Goal: Task Accomplishment & Management: Complete application form

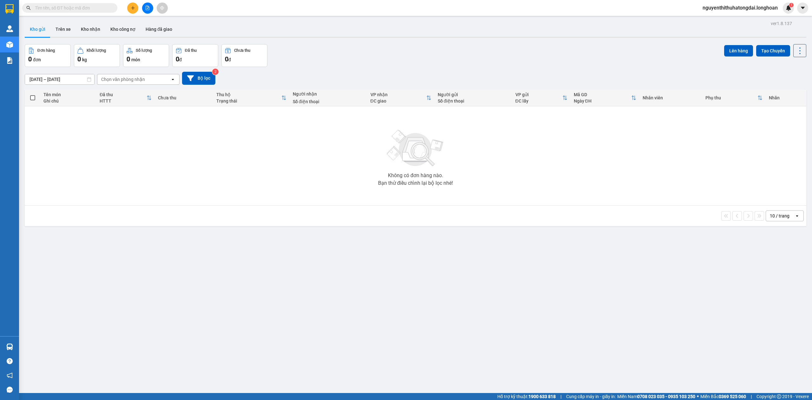
click at [86, 3] on span at bounding box center [69, 8] width 95 height 10
click at [89, 8] on input "text" at bounding box center [72, 7] width 75 height 7
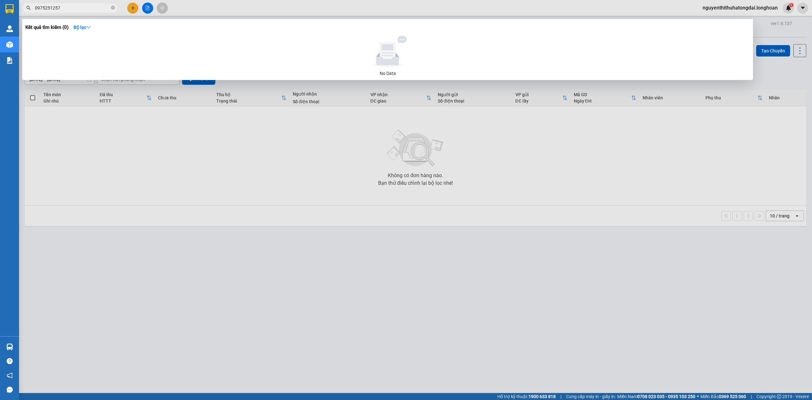
click at [57, 8] on input "0975251257" at bounding box center [72, 7] width 75 height 7
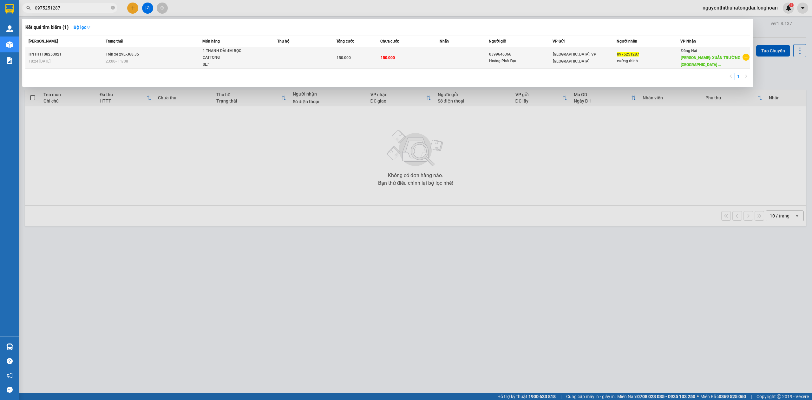
type input "0975251287"
click at [232, 48] on div "1 THANH DÀI 4M BỌC CATTONG" at bounding box center [227, 55] width 48 height 14
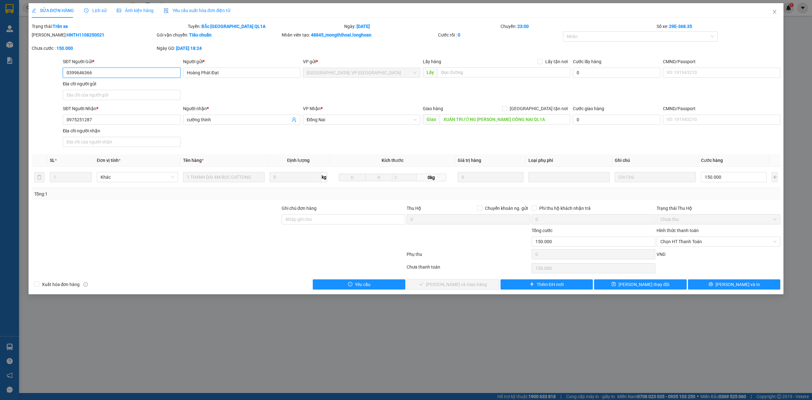
type input "0399646366"
type input "Hoàng Phát Đạt"
type input "0975251287"
type input "cường thinh"
type input "XUÂN TRƯỜNG [PERSON_NAME] ĐỒNG NAI QL1A"
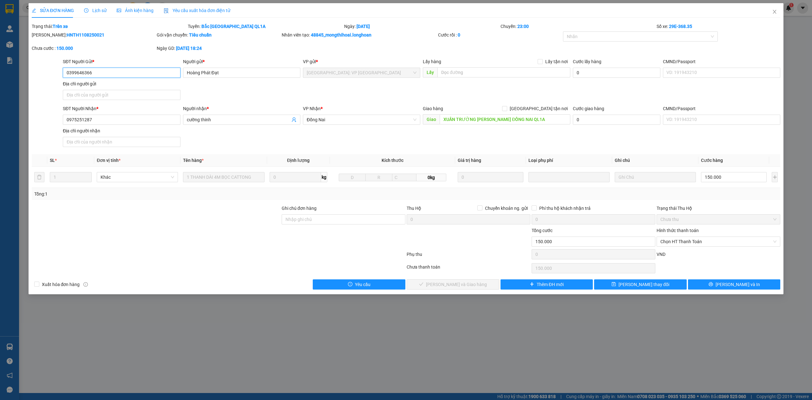
type input "150.000"
click at [94, 12] on span "Lịch sử" at bounding box center [95, 10] width 23 height 5
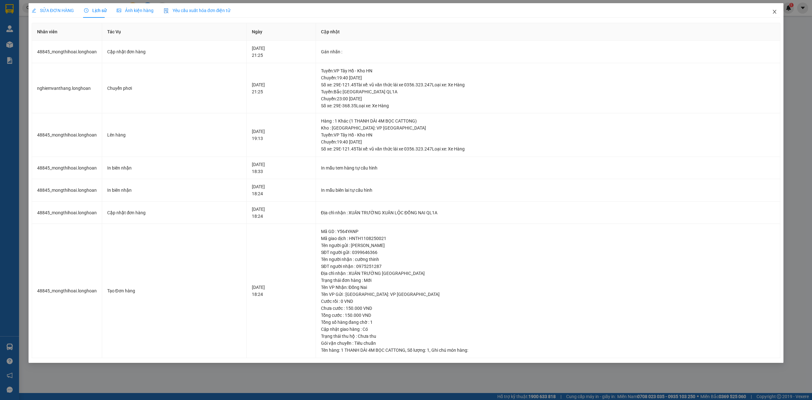
drag, startPoint x: 778, startPoint y: 11, endPoint x: 304, endPoint y: 13, distance: 473.8
click at [772, 10] on span "Close" at bounding box center [775, 12] width 18 height 18
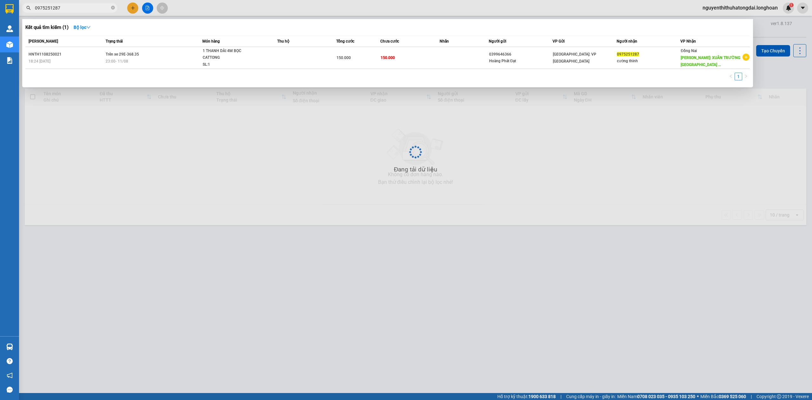
click at [90, 7] on input "0975251287" at bounding box center [72, 7] width 75 height 7
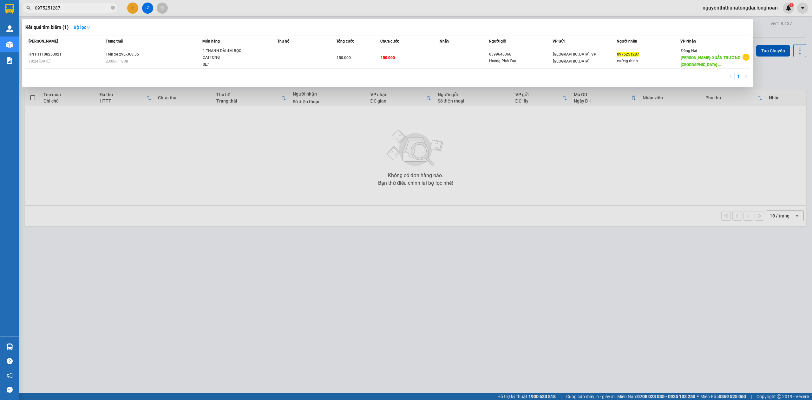
paste input "02278809"
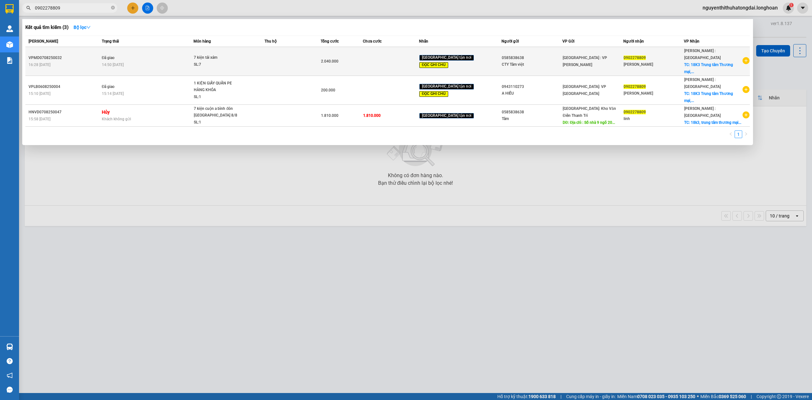
type input "0902278809"
click at [293, 54] on td at bounding box center [292, 61] width 56 height 29
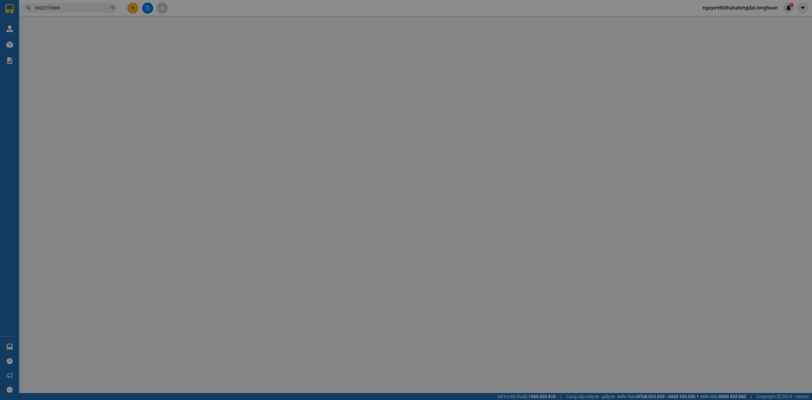
type input "0585838638"
type input "CTY Tâm việt"
type input "0902278809"
type input "[PERSON_NAME]"
checkbox input "true"
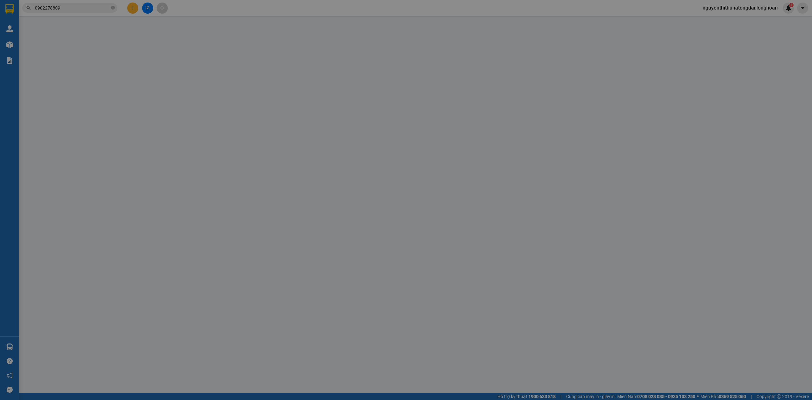
type input "18K3 Trung tâm Thương mại, [GEOGRAPHIC_DATA], TP. [PERSON_NAME], [GEOGRAPHIC_DA…"
type input "hàng ko đồng kiểm giao nguyên kiện hư vỡ k đền ( đã báo khách gửi ) , người gửi…"
type input "2.040.000"
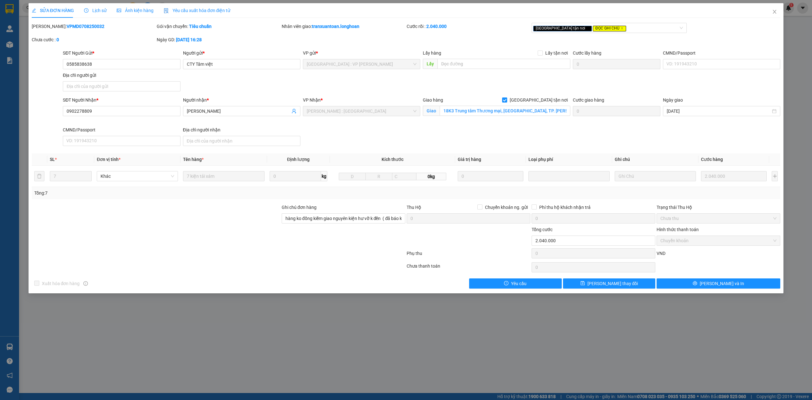
click at [99, 13] on span "Lịch sử" at bounding box center [95, 10] width 23 height 5
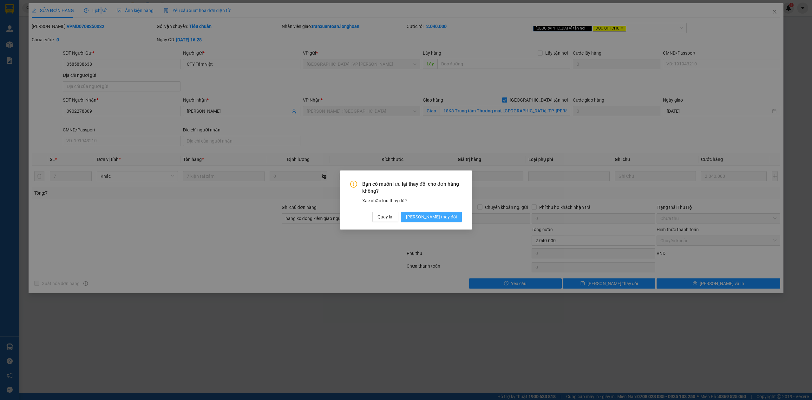
click at [446, 221] on button "[PERSON_NAME] thay đổi" at bounding box center [431, 217] width 61 height 10
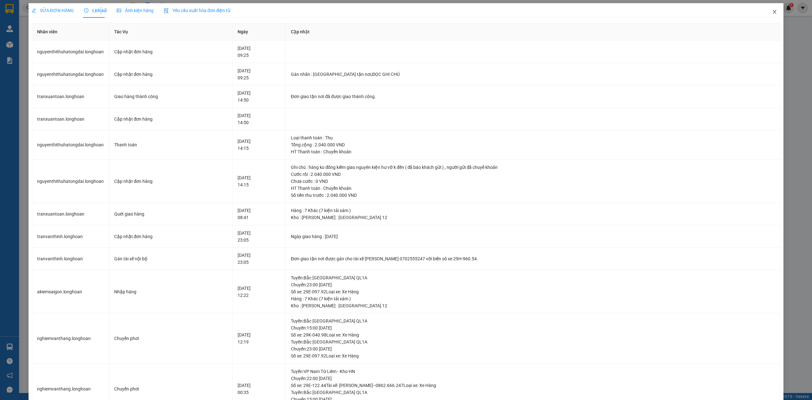
click at [772, 12] on icon "close" at bounding box center [774, 11] width 5 height 5
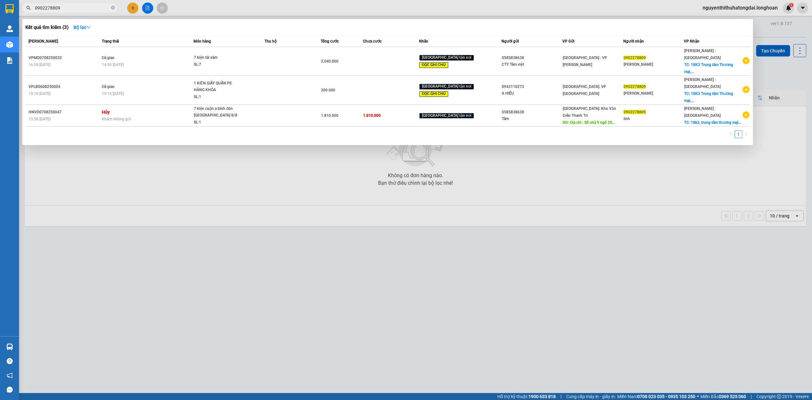
click at [71, 11] on input "0902278809" at bounding box center [72, 7] width 75 height 7
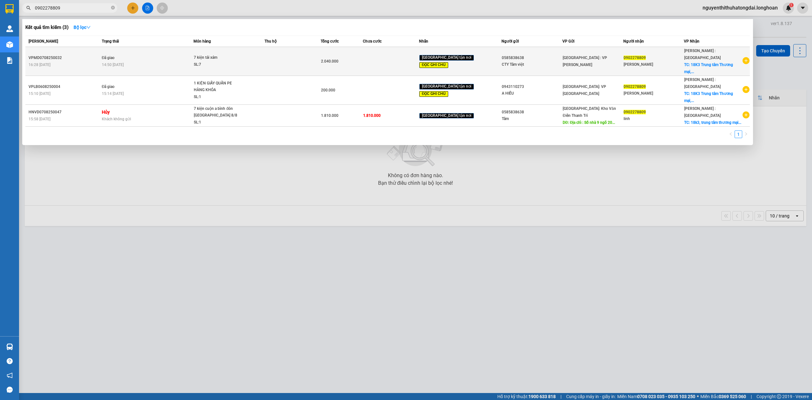
click at [120, 53] on td "Đã giao 14:50 [DATE]" at bounding box center [147, 61] width 94 height 29
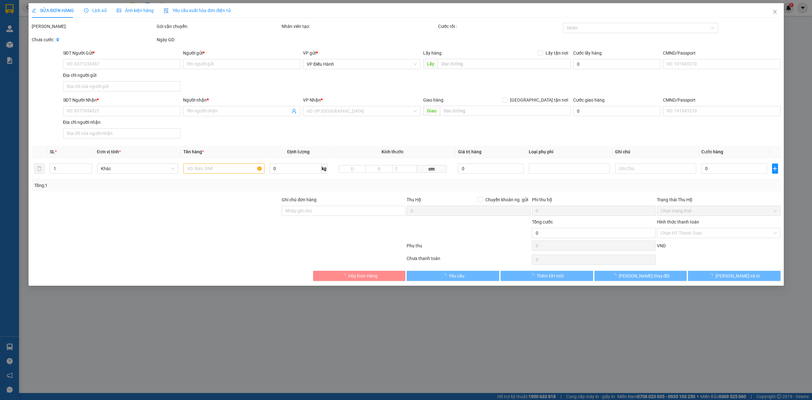
type input "0585838638"
type input "CTY Tâm việt"
type input "0902278809"
type input "[PERSON_NAME]"
checkbox input "true"
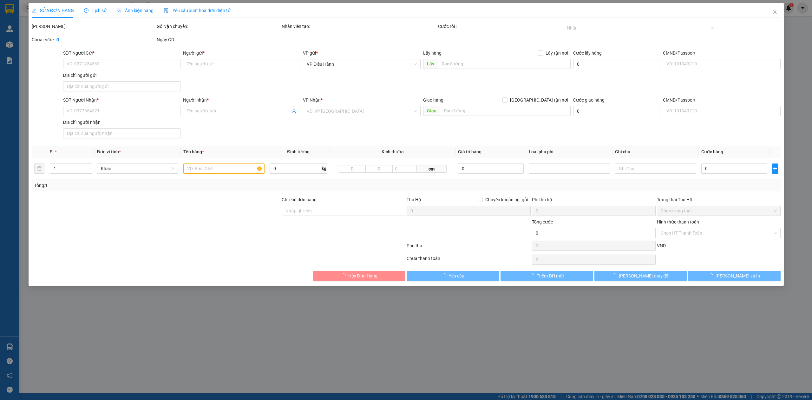
type input "18K3 Trung tâm Thương mại, [GEOGRAPHIC_DATA], TP. [PERSON_NAME], [GEOGRAPHIC_DA…"
type input "hàng ko đồng kiểm giao nguyên kiện hư vỡ k đền ( đã báo khách gửi ) , người gửi…"
type input "2.040.000"
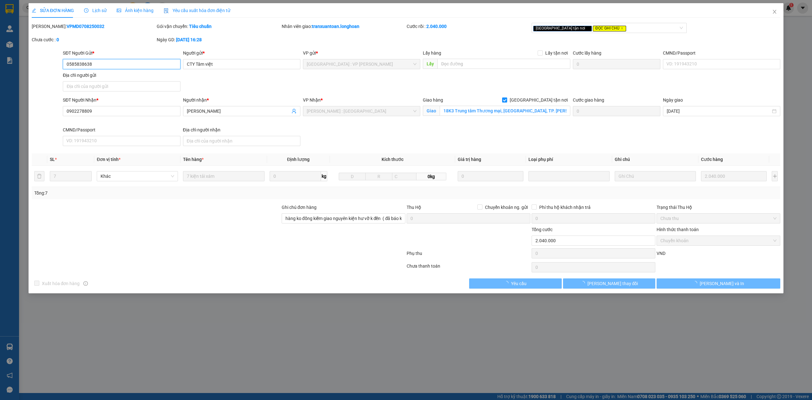
click at [95, 14] on div "Lịch sử" at bounding box center [95, 10] width 23 height 15
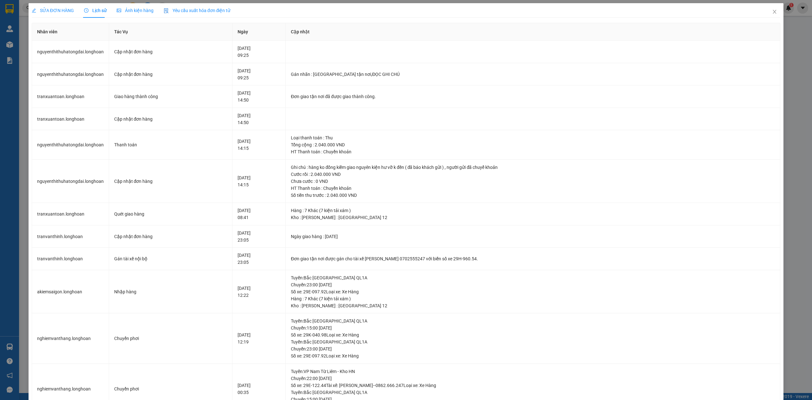
drag, startPoint x: 59, startPoint y: 12, endPoint x: 70, endPoint y: 14, distance: 11.4
click at [59, 11] on span "SỬA ĐƠN HÀNG" at bounding box center [53, 10] width 42 height 5
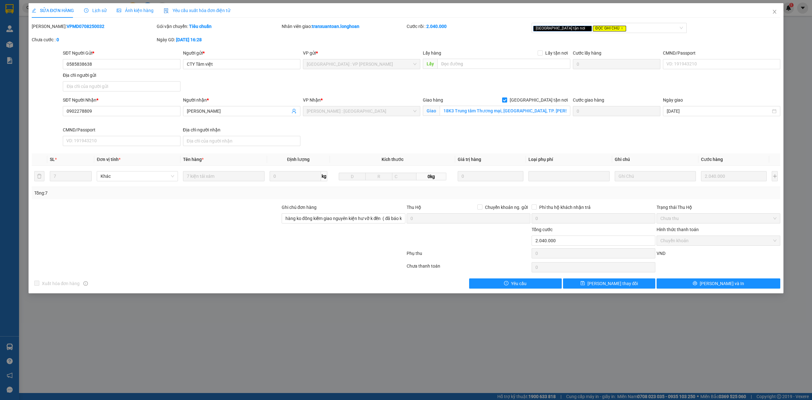
drag, startPoint x: 48, startPoint y: 27, endPoint x: 89, endPoint y: 27, distance: 41.5
click at [89, 27] on div "[PERSON_NAME]: VPMD0708250032" at bounding box center [94, 26] width 124 height 7
copy b "VPMD0708250032"
click at [773, 18] on span "Close" at bounding box center [775, 12] width 18 height 18
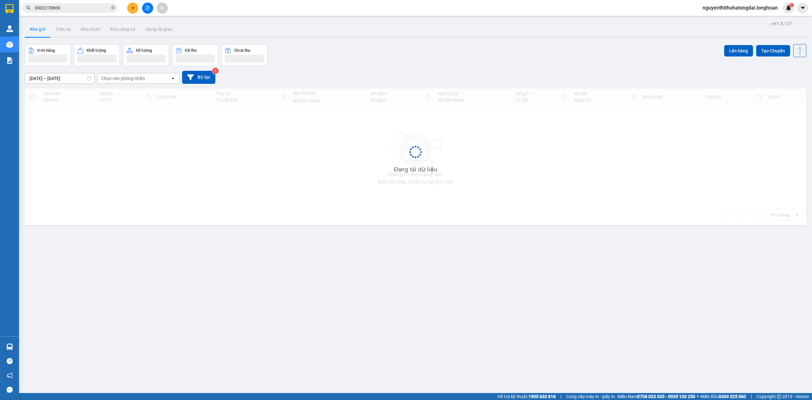
click at [59, 10] on span "0902278809" at bounding box center [69, 8] width 95 height 10
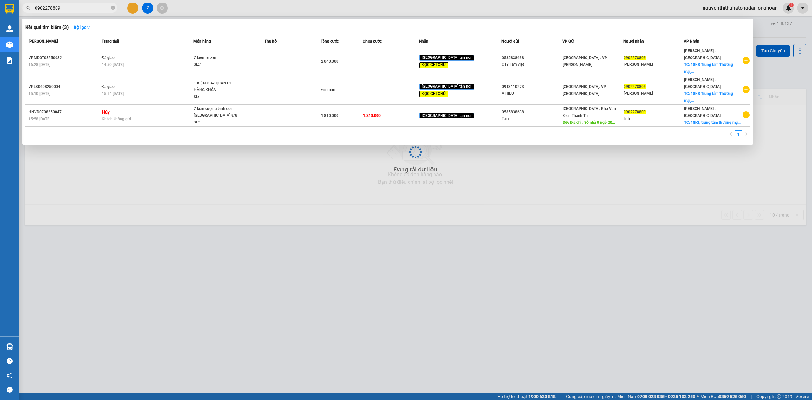
click at [59, 8] on input "0902278809" at bounding box center [72, 7] width 75 height 7
paste input "397785531"
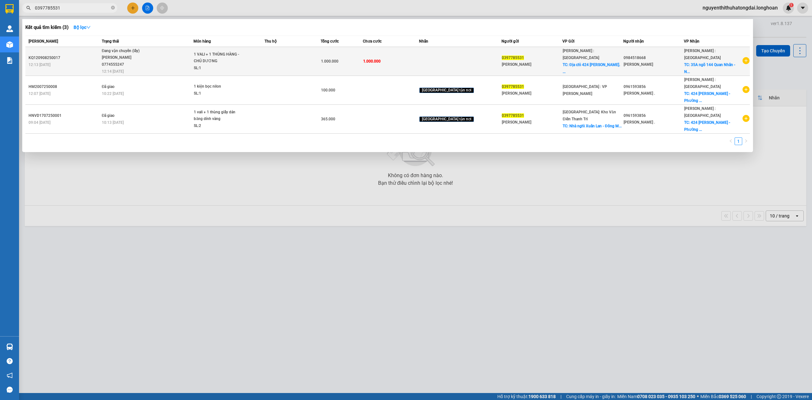
type input "0397785531"
click at [284, 57] on td at bounding box center [292, 61] width 56 height 29
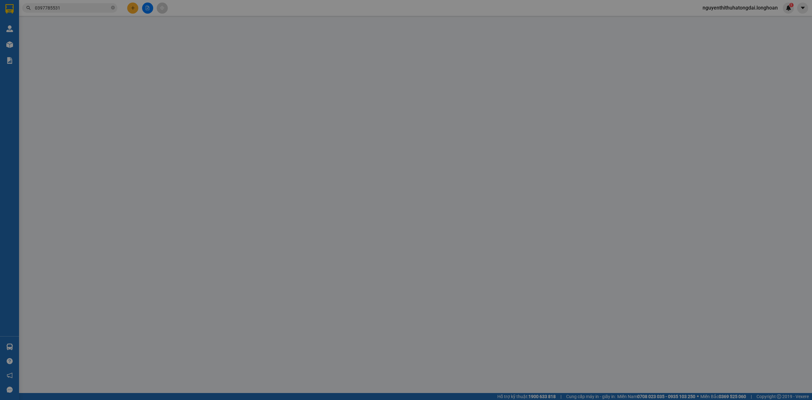
type input "0397785531"
type input "[PERSON_NAME]"
checkbox input "true"
type input "Địa chỉ 424 [PERSON_NAME]. [GEOGRAPHIC_DATA]"
type input "0984518668"
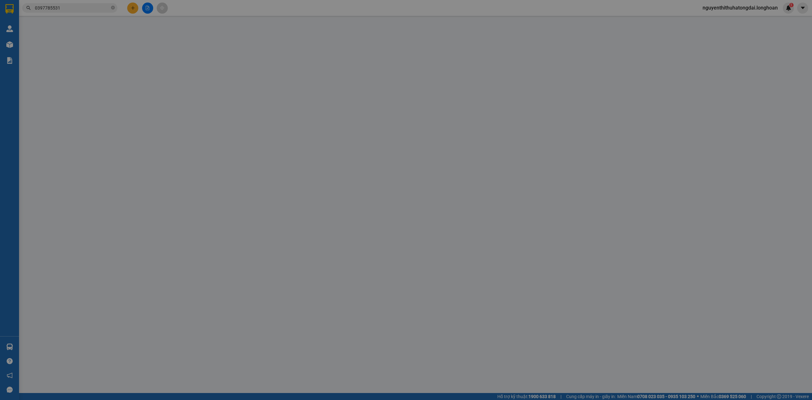
type input "[PERSON_NAME]"
checkbox input "true"
type input "35A ngõ 144 Quan Nhân - Nhân Chính - [GEOGRAPHIC_DATA]"
type input "1.000.000"
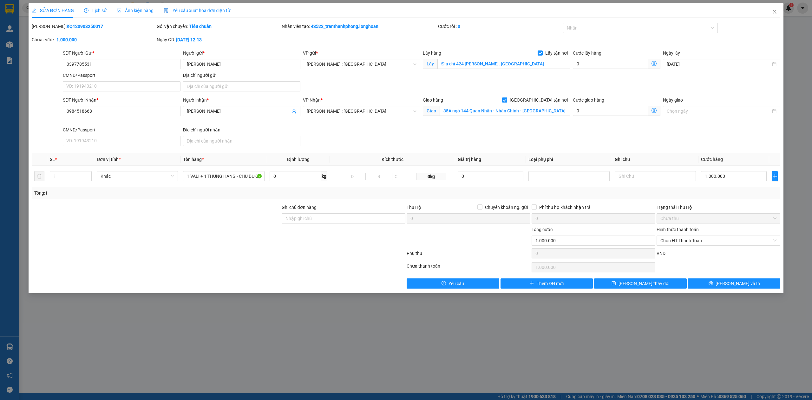
click at [94, 11] on span "Lịch sử" at bounding box center [95, 10] width 23 height 5
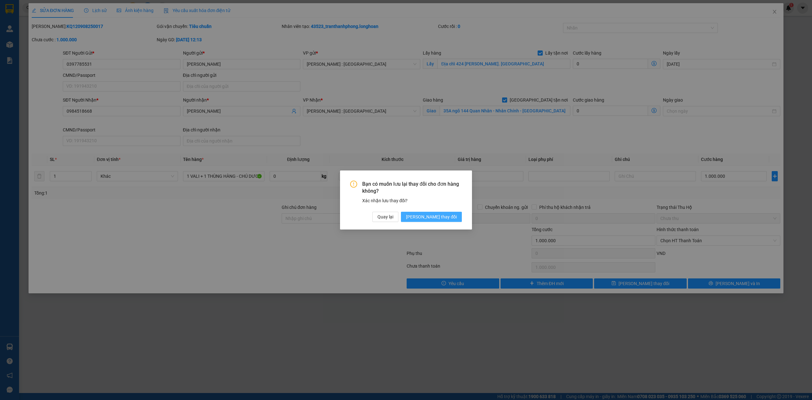
click at [449, 219] on span "[PERSON_NAME] thay đổi" at bounding box center [431, 216] width 51 height 7
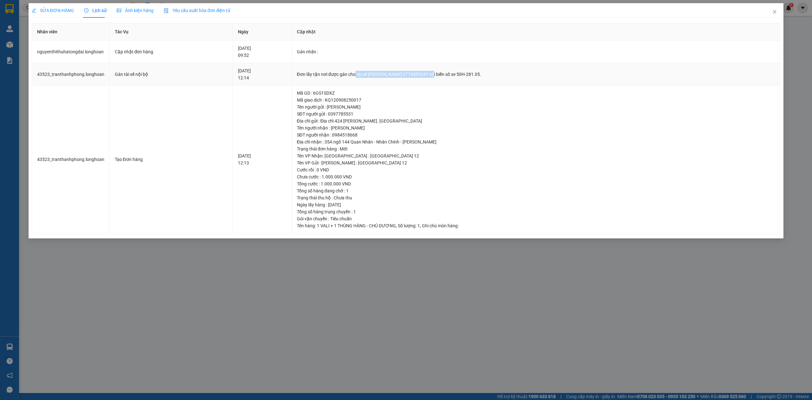
drag, startPoint x: 363, startPoint y: 74, endPoint x: 445, endPoint y: 74, distance: 81.8
click at [445, 74] on div "Đơn lấy tận nơi được gán cho tài xế [PERSON_NAME] 0774555247 với biển số xe 50H…" at bounding box center [536, 74] width 478 height 7
copy div "tài xế [PERSON_NAME] 0774555247"
click at [774, 12] on icon "close" at bounding box center [774, 11] width 5 height 5
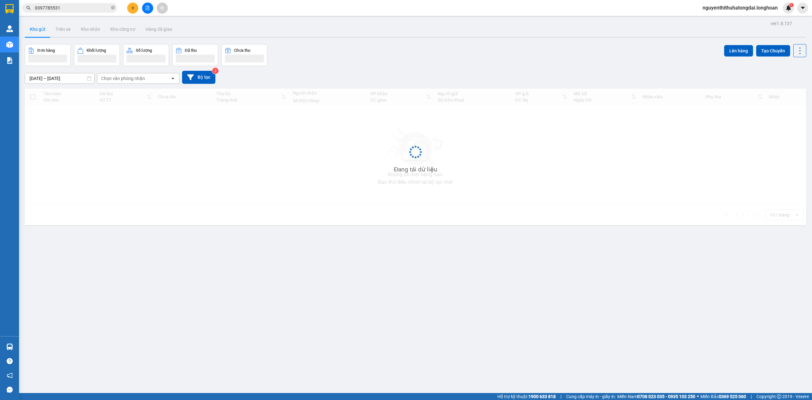
click at [85, 9] on input "0397785531" at bounding box center [72, 7] width 75 height 7
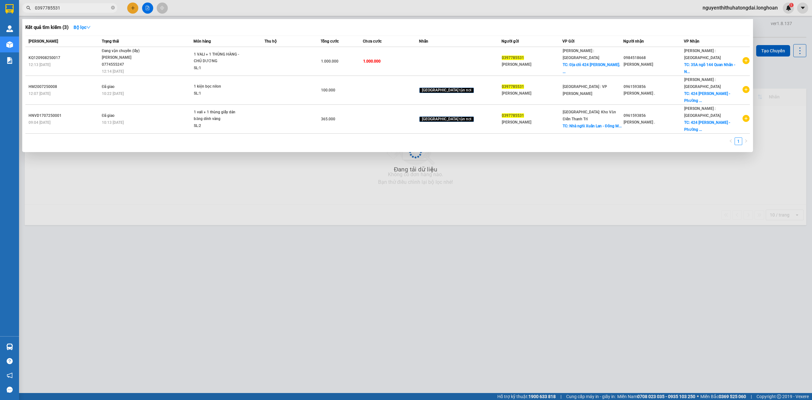
click at [84, 8] on input "0397785531" at bounding box center [72, 7] width 75 height 7
type input "9"
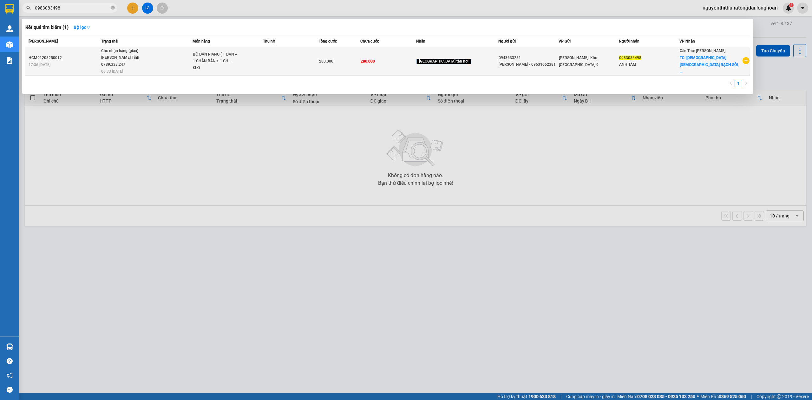
type input "0983083498"
click at [294, 68] on td at bounding box center [291, 61] width 56 height 29
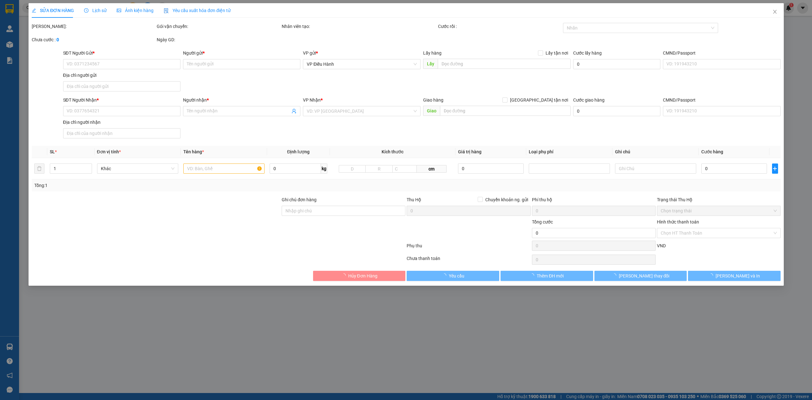
type input "0943633281"
type input "[PERSON_NAME] - 09631662381"
type input "0983083498"
type input "ANH TÂM"
checkbox input "true"
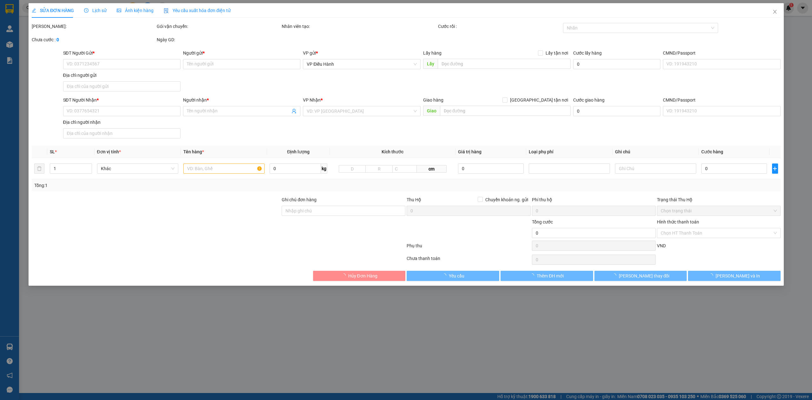
type input "NHÀ THỜ [DEMOGRAPHIC_DATA] RẠCH SỎI, 90 [PERSON_NAME], PHƯỜNG [GEOGRAPHIC_DATA]…"
type input "280.000"
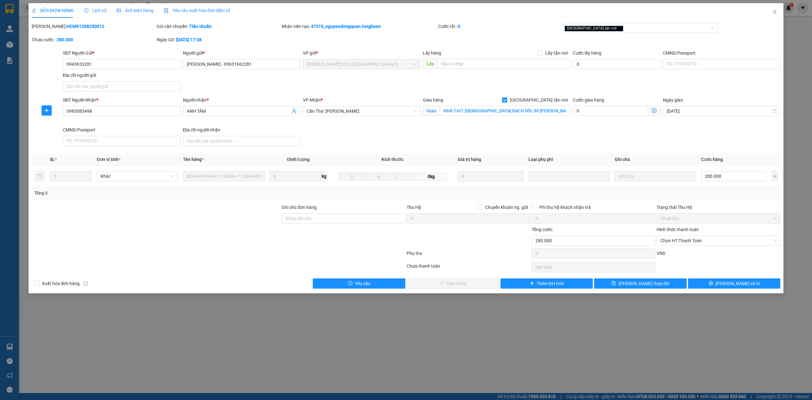
click at [95, 14] on div "Lịch sử" at bounding box center [95, 10] width 23 height 15
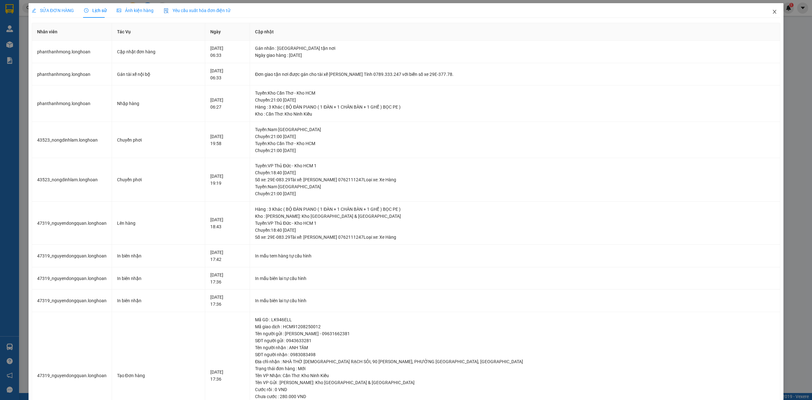
click at [766, 16] on span "Close" at bounding box center [775, 12] width 18 height 18
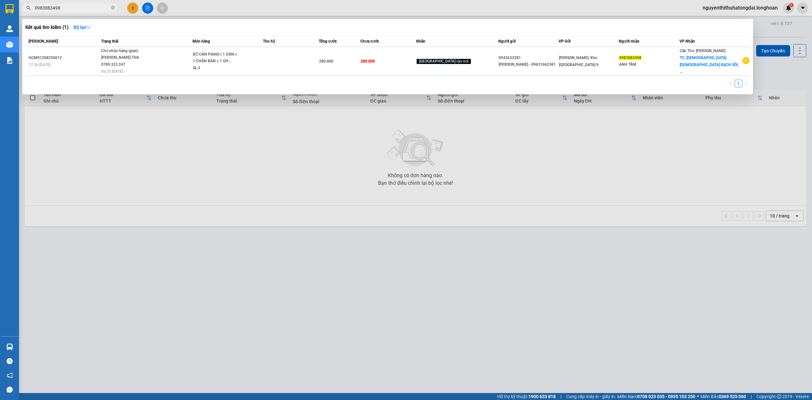
click at [71, 7] on input "0983083498" at bounding box center [72, 7] width 75 height 7
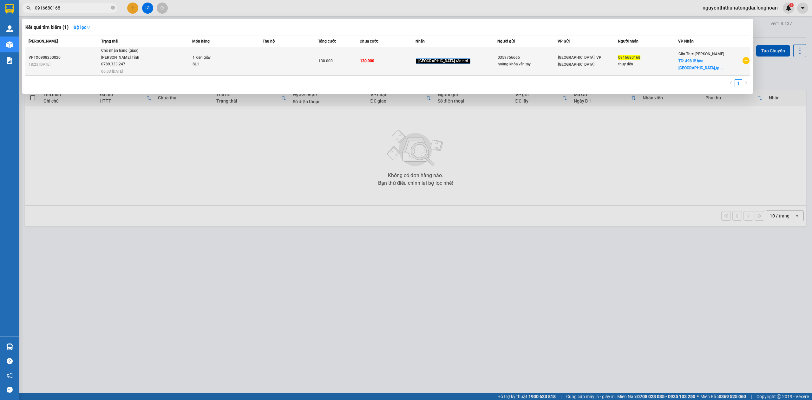
type input "0916680168"
click at [279, 64] on td at bounding box center [290, 61] width 55 height 29
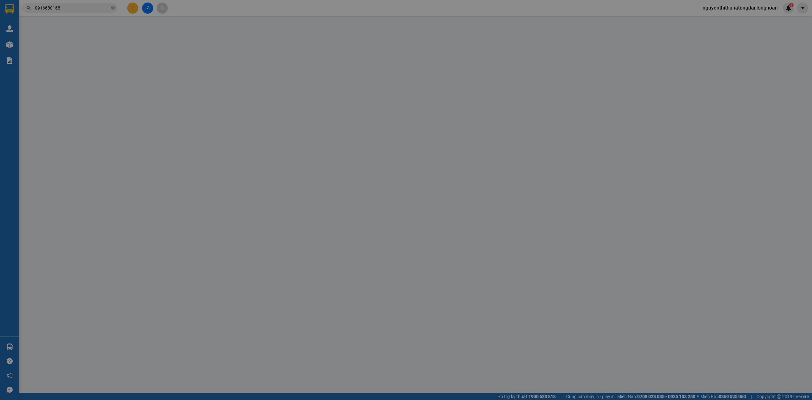
type input "0359756665"
type input "hoàng khóa vân tay"
type input "0916680168"
type input "thuy tiên"
checkbox input "true"
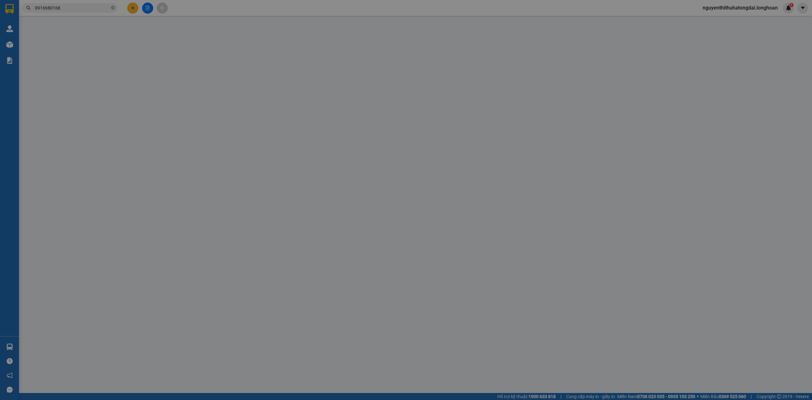
type input "498 lệ [GEOGRAPHIC_DATA],[GEOGRAPHIC_DATA]"
type input "130.000"
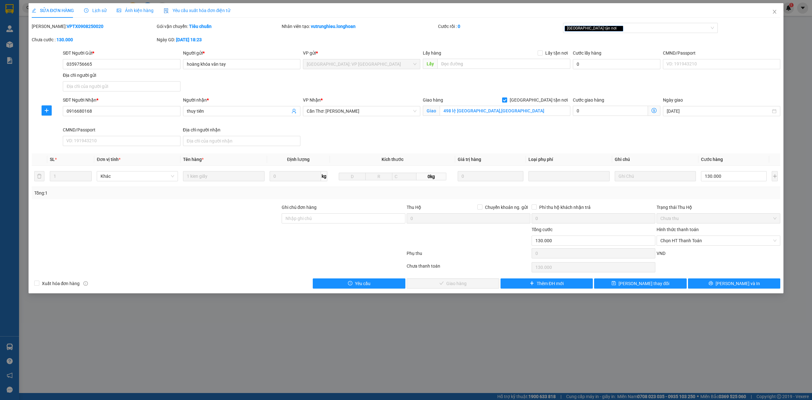
click at [97, 10] on span "Lịch sử" at bounding box center [95, 10] width 23 height 5
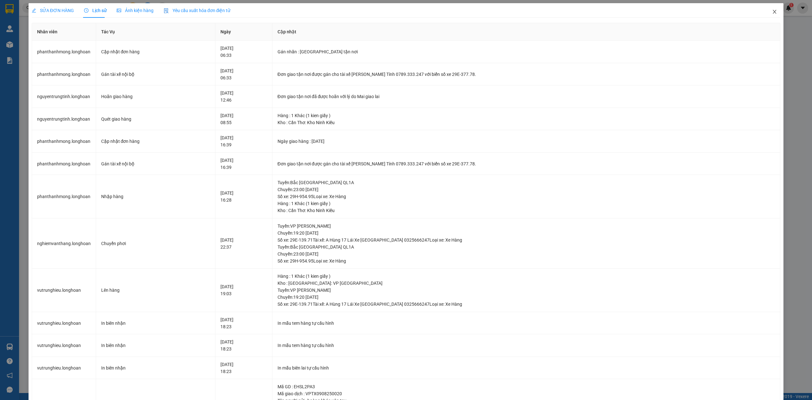
click at [772, 13] on icon "close" at bounding box center [774, 11] width 5 height 5
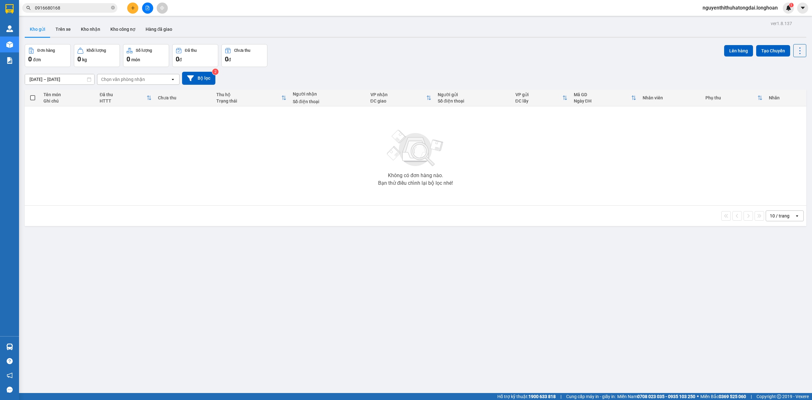
click at [60, 7] on input "0916680168" at bounding box center [72, 7] width 75 height 7
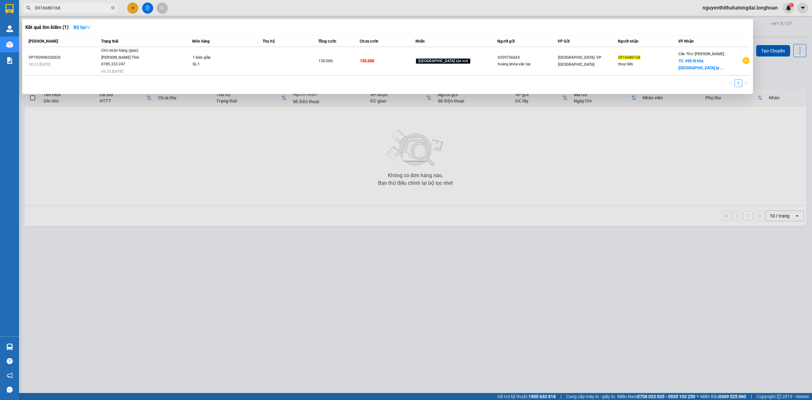
click at [60, 7] on input "0916680168" at bounding box center [72, 7] width 75 height 7
paste input "79966947"
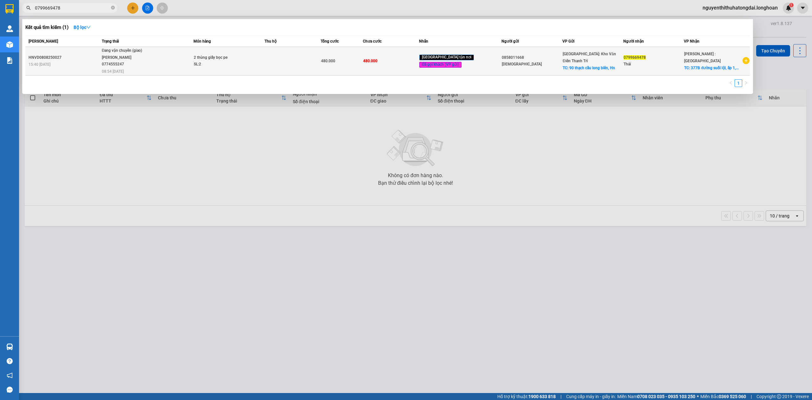
type input "0799669478"
click at [231, 57] on div "2 thùng giấy bọc pe" at bounding box center [218, 57] width 48 height 7
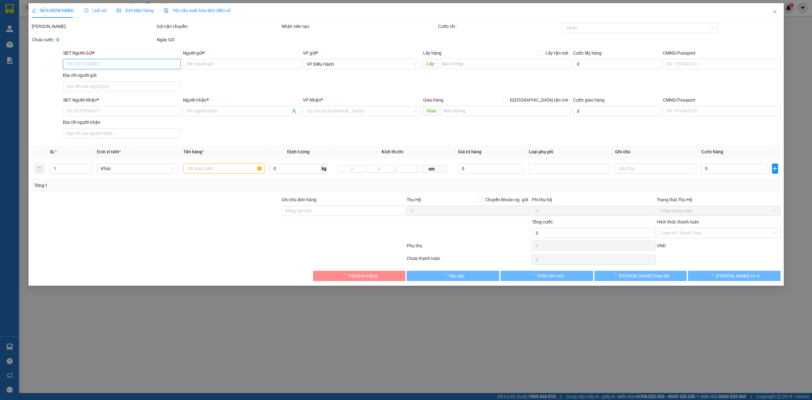
type input "0858011668"
type input "[DEMOGRAPHIC_DATA]"
checkbox input "true"
type input "90 thạch cầu long biên, Hn"
type input "0799669478"
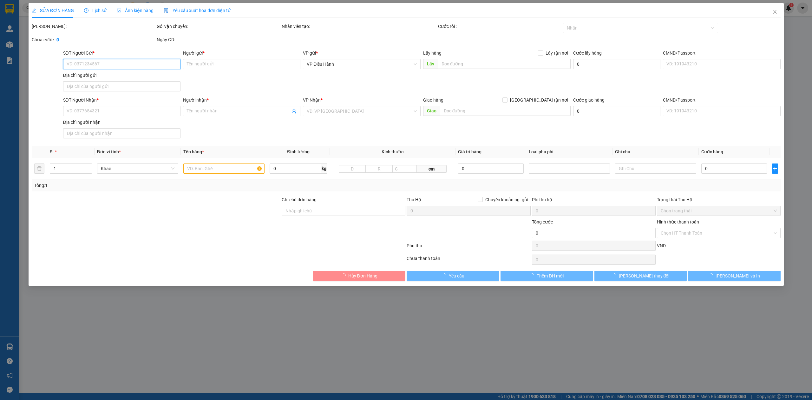
type input "Thái"
checkbox input "true"
type input "377B đường suối lội, [GEOGRAPHIC_DATA], xã [GEOGRAPHIC_DATA], [GEOGRAPHIC_DATA]…"
type input "hàng giao nguyên kiện, hư vỡ ko đền ( khi giao gọi khách vì khách báo đổi địa c…"
type input "480.000"
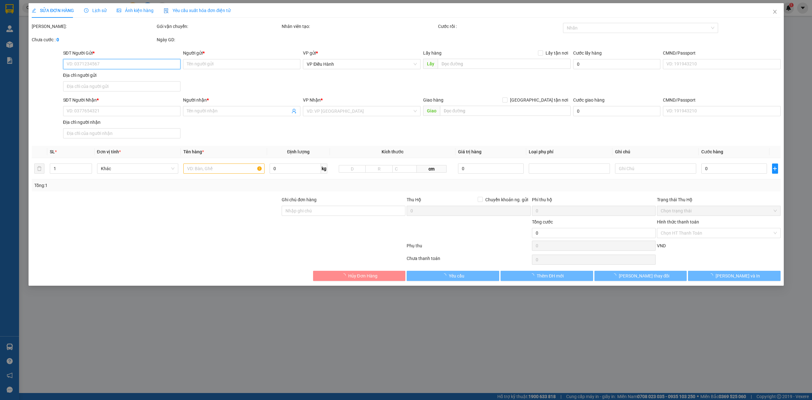
type input "480.000"
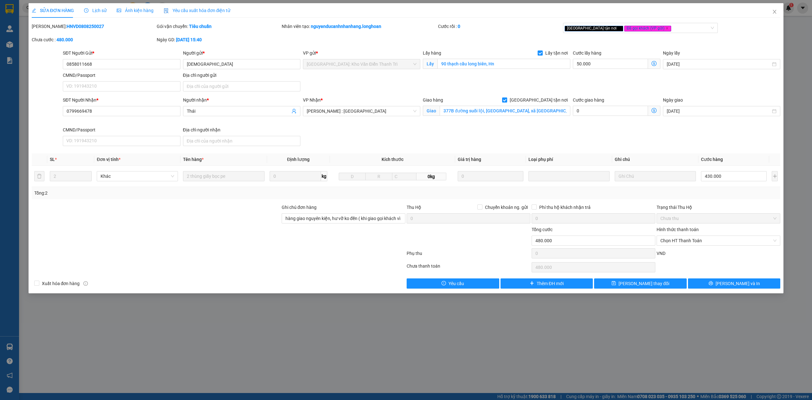
click at [97, 13] on span "Lịch sử" at bounding box center [95, 10] width 23 height 5
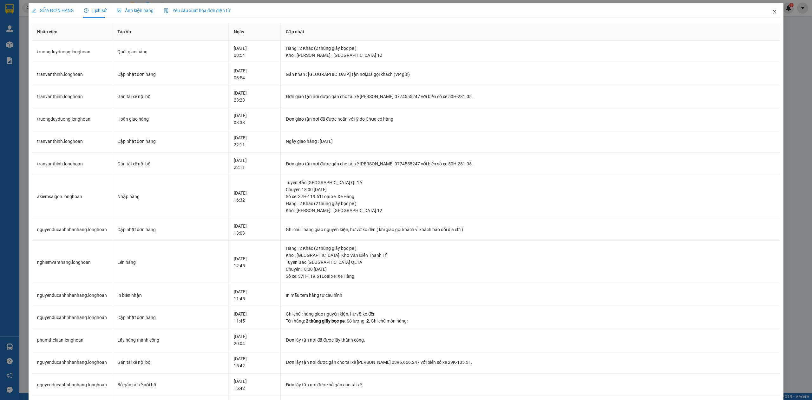
click at [772, 14] on icon "close" at bounding box center [774, 11] width 5 height 5
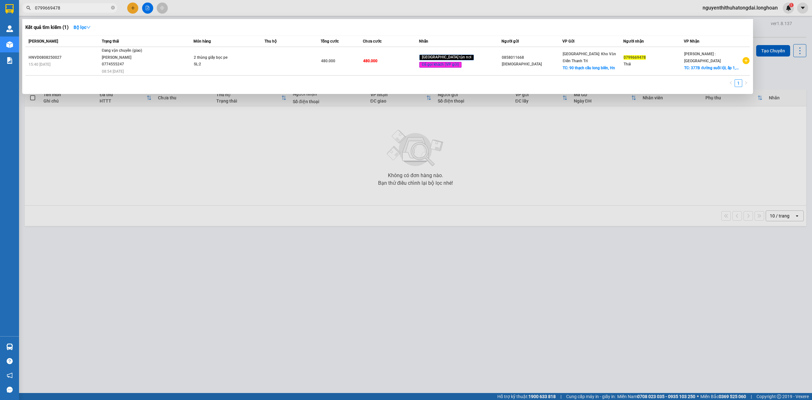
click at [54, 10] on input "0799669478" at bounding box center [72, 7] width 75 height 7
paste input "396609757"
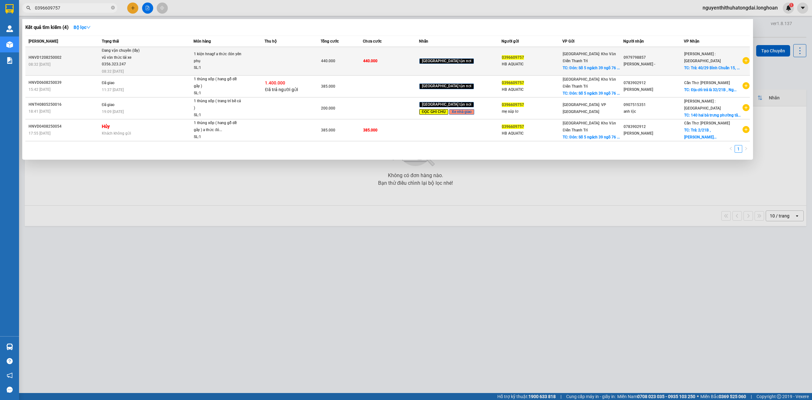
type input "0396609757"
click at [229, 66] on div "SL: 1" at bounding box center [218, 67] width 48 height 7
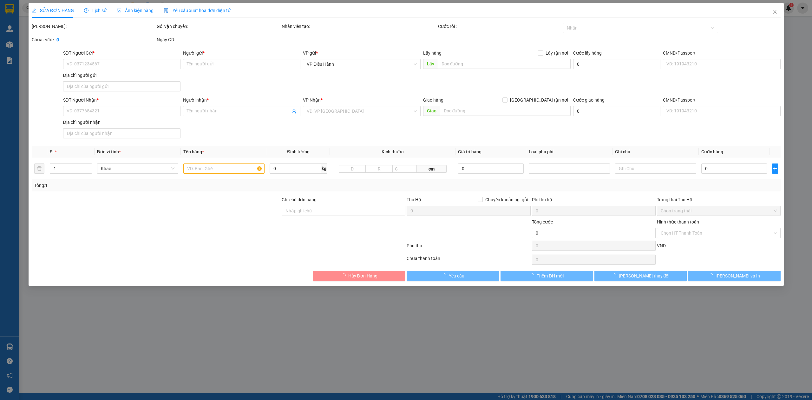
type input "0396609757"
type input "HB AQUATIC"
checkbox input "true"
type input "Đón: Số 5 ngách 39 ngõ 76 An Dương ,yên phụ [GEOGRAPHIC_DATA]"
type input "0979798857"
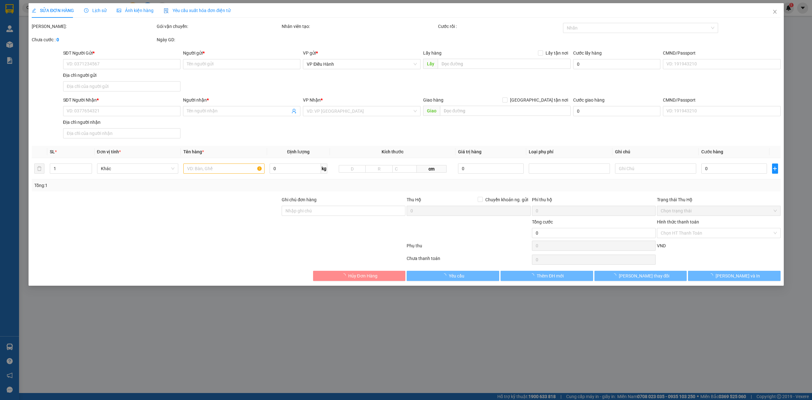
type input "[PERSON_NAME] -"
checkbox input "true"
type input "Trả: 40/29 Bình Chuẩn 15, KP Bình Quới A, P Bình Chuẩn , [GEOGRAPHIC_DATA] , [G…"
type input "440.000"
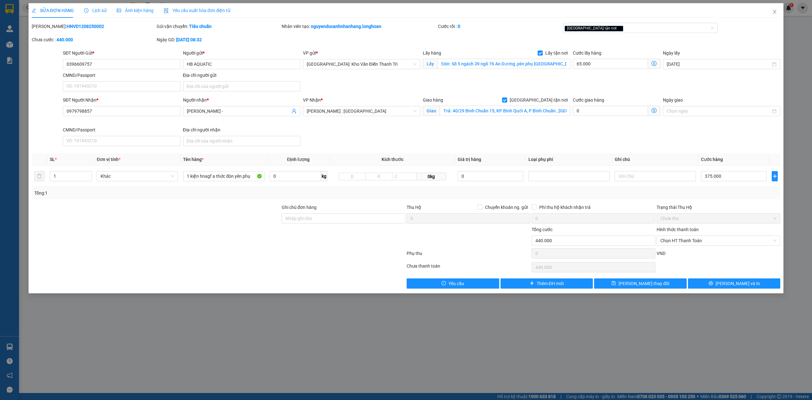
click at [89, 8] on span "Lịch sử" at bounding box center [95, 10] width 23 height 5
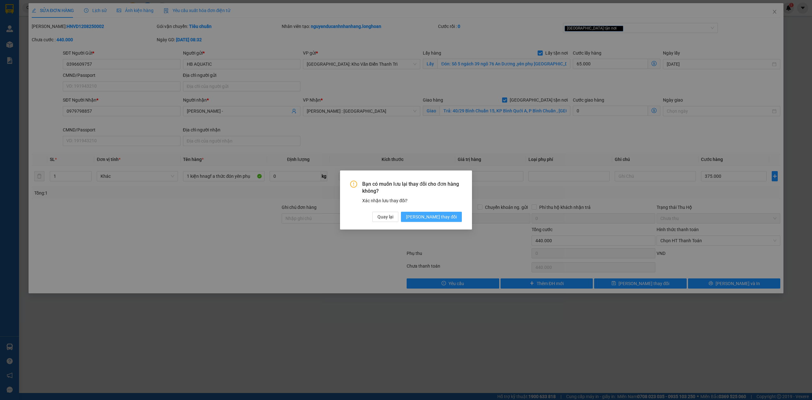
click at [434, 218] on span "[PERSON_NAME] thay đổi" at bounding box center [431, 216] width 51 height 7
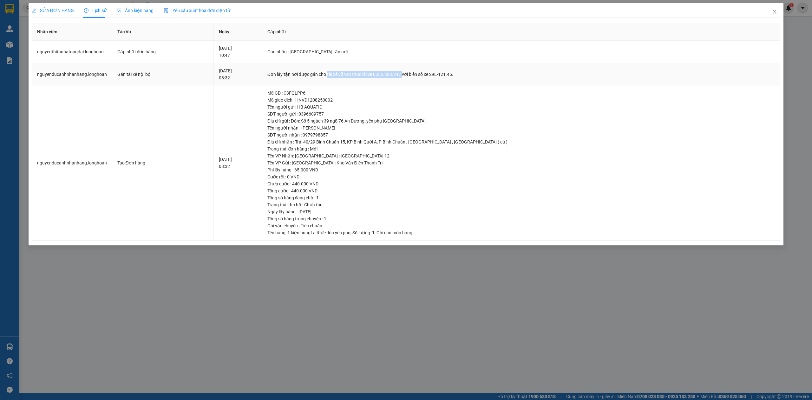
drag, startPoint x: 361, startPoint y: 74, endPoint x: 434, endPoint y: 75, distance: 73.6
click at [434, 75] on div "Đơn lấy tận nơi được gán cho tài xế vũ văn thức lái xe 0356.323.247 với biển số…" at bounding box center [521, 74] width 508 height 7
copy div "tài xế vũ văn thức lái xe 0356.323.247"
click at [774, 9] on span "Close" at bounding box center [775, 12] width 18 height 18
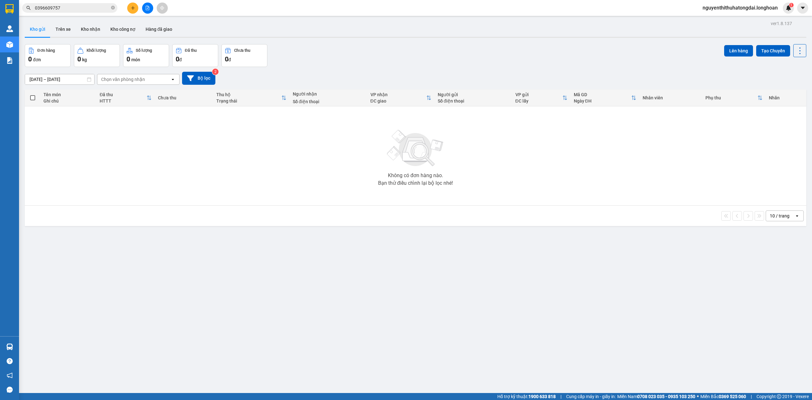
click at [79, 8] on input "0396609757" at bounding box center [72, 7] width 75 height 7
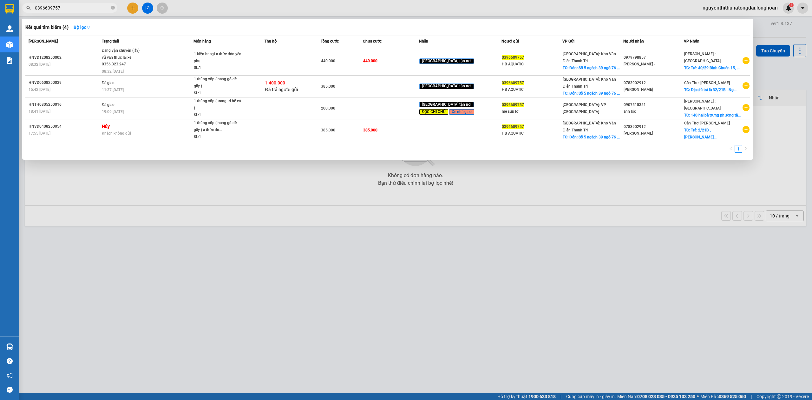
click at [79, 8] on input "0396609757" at bounding box center [72, 7] width 75 height 7
paste input "HNHD1108250048"
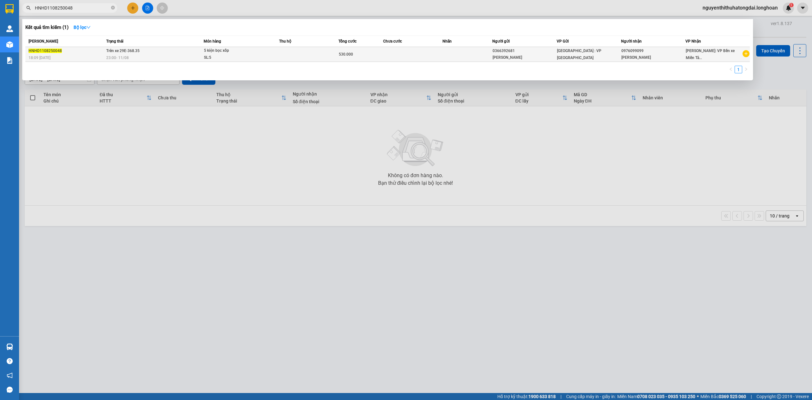
click at [148, 56] on div "23:00 [DATE]" at bounding box center [154, 57] width 97 height 7
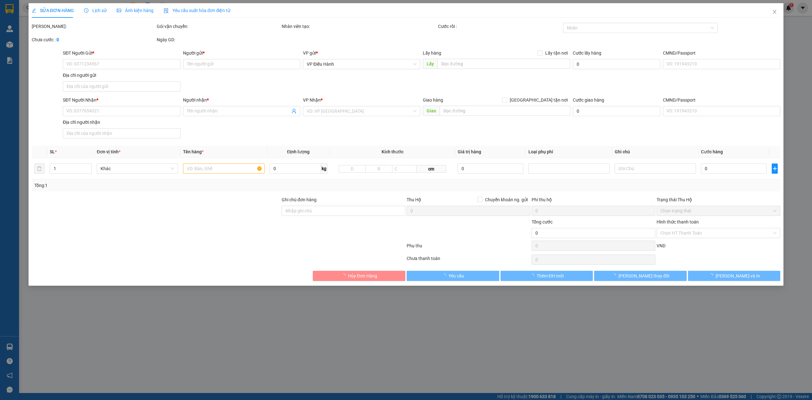
click at [94, 12] on span "Lịch sử" at bounding box center [95, 10] width 23 height 5
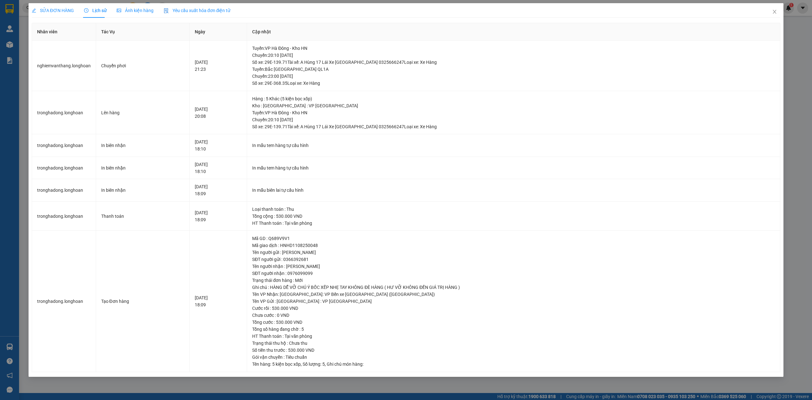
click at [52, 8] on span "SỬA ĐƠN HÀNG" at bounding box center [53, 10] width 42 height 5
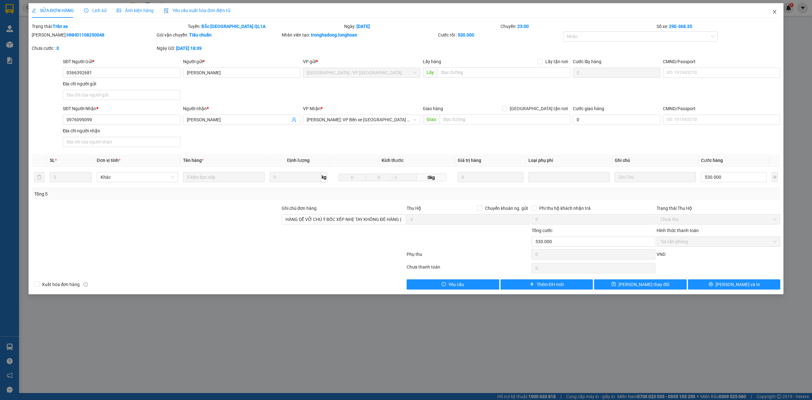
click at [775, 10] on icon "close" at bounding box center [774, 11] width 5 height 5
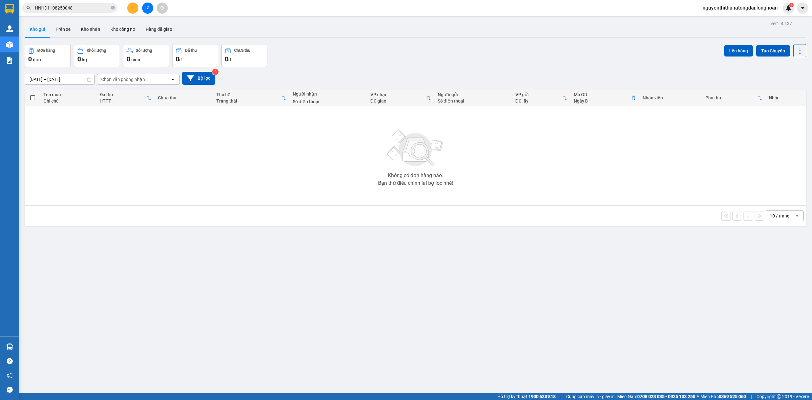
click at [81, 10] on input "HNHD1108250048" at bounding box center [72, 7] width 75 height 7
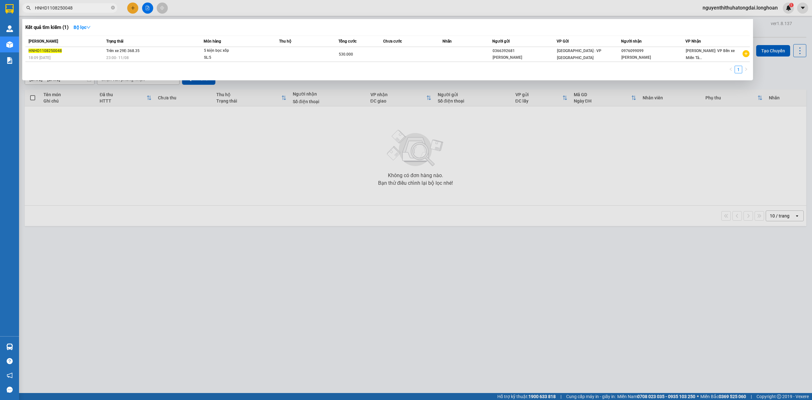
click at [80, 10] on input "HNHD1108250048" at bounding box center [72, 7] width 75 height 7
paste input "0946751900"
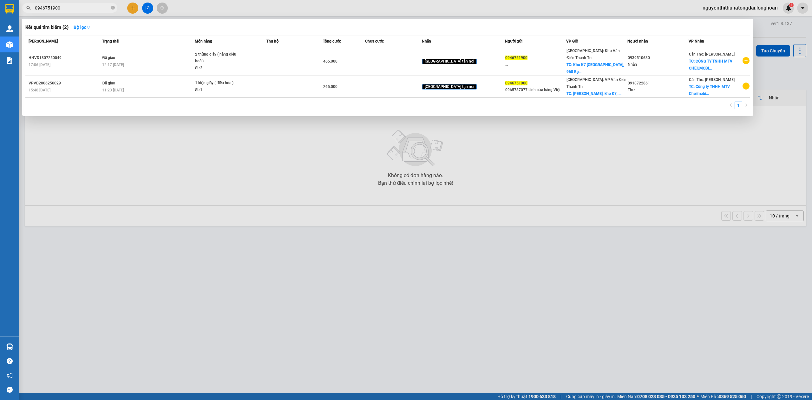
type input "0946751900"
